Goal: Task Accomplishment & Management: Manage account settings

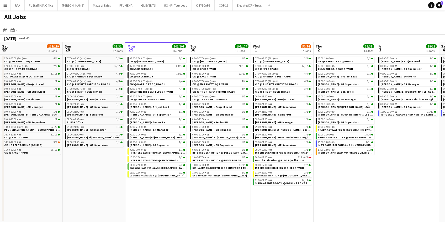
scroll to position [0, 127]
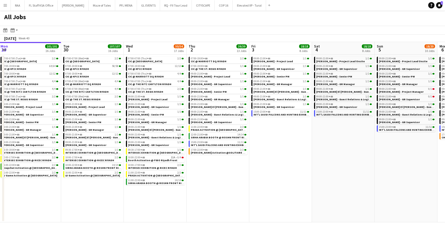
click at [5, 6] on app-icon "Menu" at bounding box center [5, 5] width 4 height 4
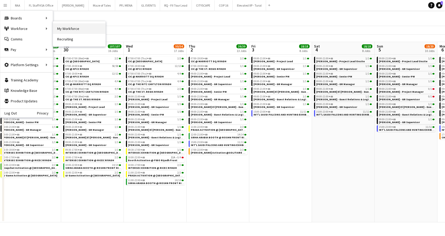
click at [60, 29] on link "My Workforce" at bounding box center [79, 28] width 52 height 10
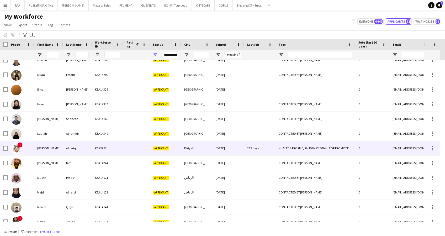
click at [178, 147] on div "Applicant" at bounding box center [164, 148] width 31 height 14
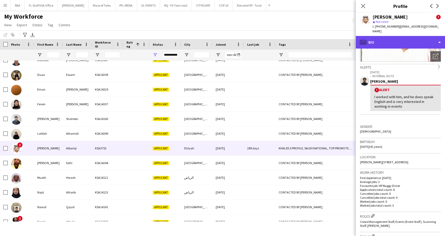
click at [405, 36] on div "profile Bio" at bounding box center [400, 42] width 89 height 13
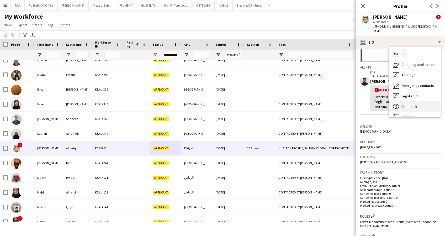
click at [417, 101] on div "Feedback Feedback" at bounding box center [415, 106] width 52 height 10
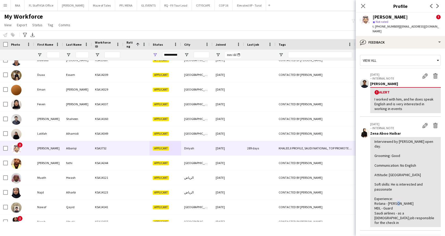
drag, startPoint x: 375, startPoint y: 206, endPoint x: 399, endPoint y: 204, distance: 24.3
click at [399, 204] on div "Interviewed by [PERSON_NAME] open day. Grooming: Good Communication: No English…" at bounding box center [405, 182] width 62 height 86
click at [403, 207] on div "Interviewed by [PERSON_NAME] open day. Grooming: Good Communication: No English…" at bounding box center [405, 182] width 62 height 86
drag, startPoint x: 399, startPoint y: 161, endPoint x: 426, endPoint y: 160, distance: 26.8
click at [426, 160] on div "Interviewed by [PERSON_NAME] open day. Grooming: Good Communication: No English…" at bounding box center [405, 182] width 62 height 86
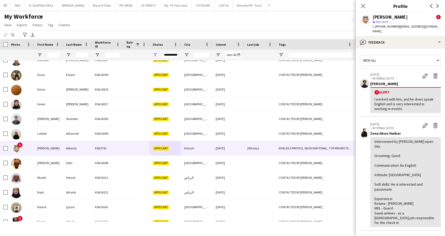
drag, startPoint x: 426, startPoint y: 160, endPoint x: 394, endPoint y: 172, distance: 34.1
click at [394, 172] on div "Interviewed by [PERSON_NAME] open day. Grooming: Good Communication: No English…" at bounding box center [405, 182] width 62 height 86
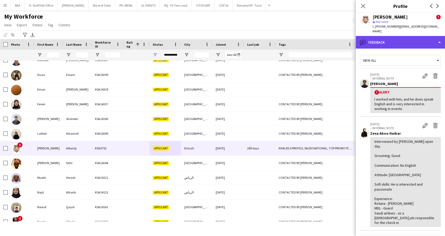
click at [373, 38] on div "bubble-pencil Feedback" at bounding box center [400, 42] width 89 height 13
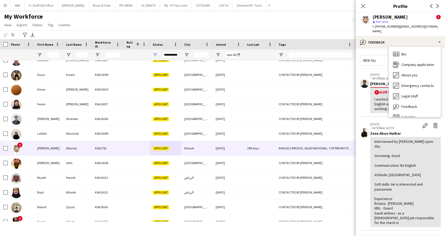
click at [423, 101] on div "Feedback Feedback" at bounding box center [415, 106] width 52 height 10
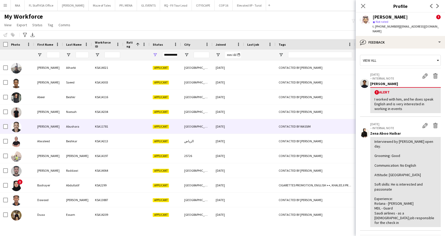
scroll to position [9, 0]
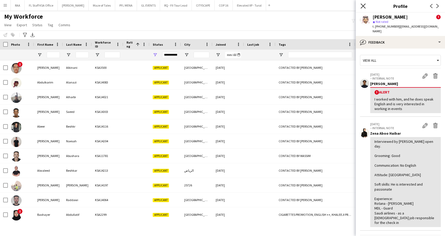
click at [363, 4] on icon "Close pop-in" at bounding box center [362, 5] width 5 height 5
